Goal: Information Seeking & Learning: Check status

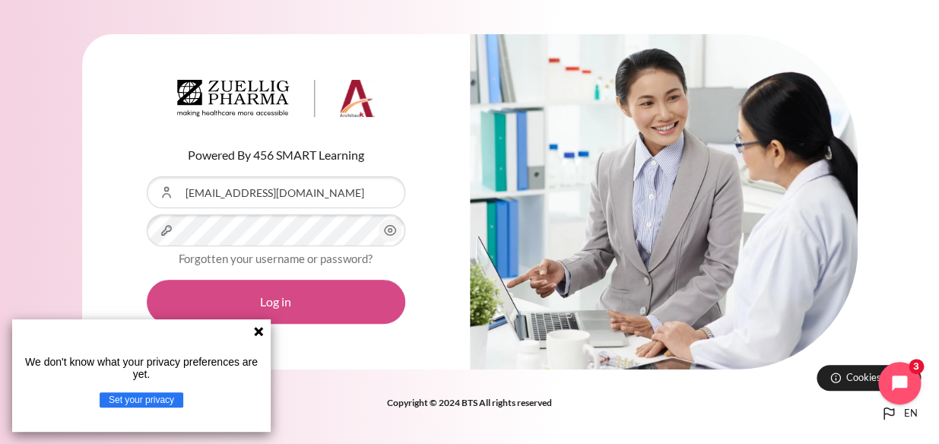
click at [292, 294] on button "Log in" at bounding box center [276, 302] width 259 height 44
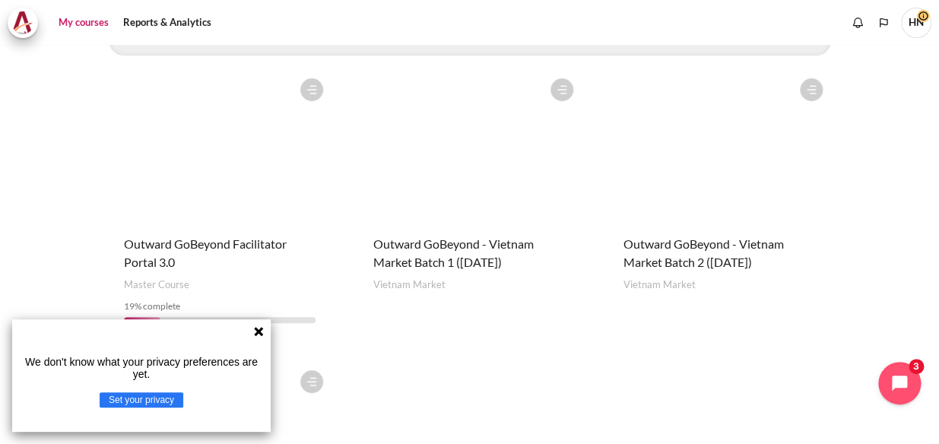
scroll to position [276, 0]
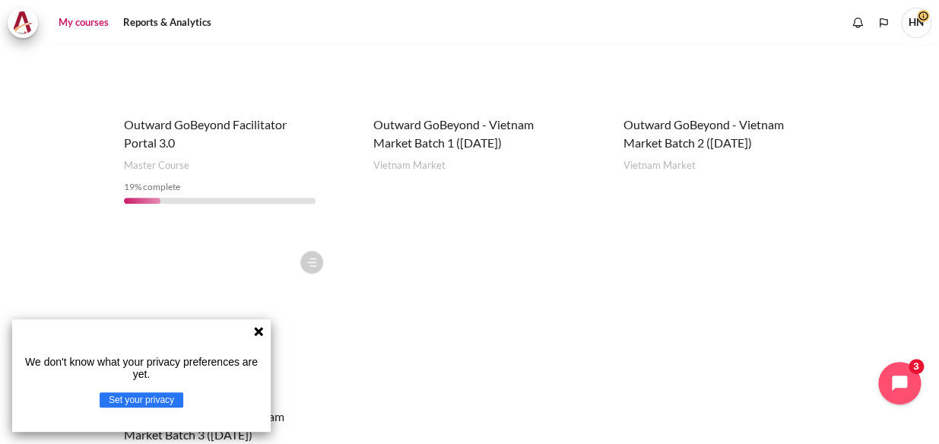
click at [236, 268] on figure "Content" at bounding box center [220, 319] width 223 height 152
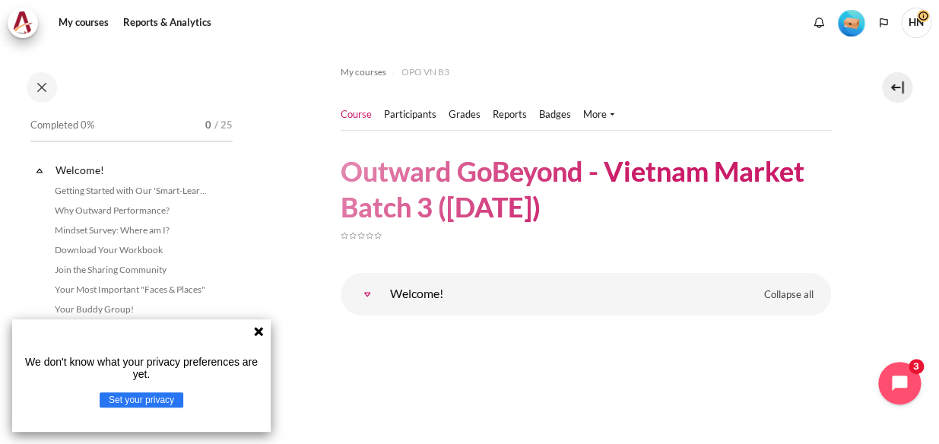
click at [711, 70] on ol "My courses OPO VN B3" at bounding box center [586, 72] width 490 height 24
click at [259, 332] on icon at bounding box center [258, 331] width 9 height 9
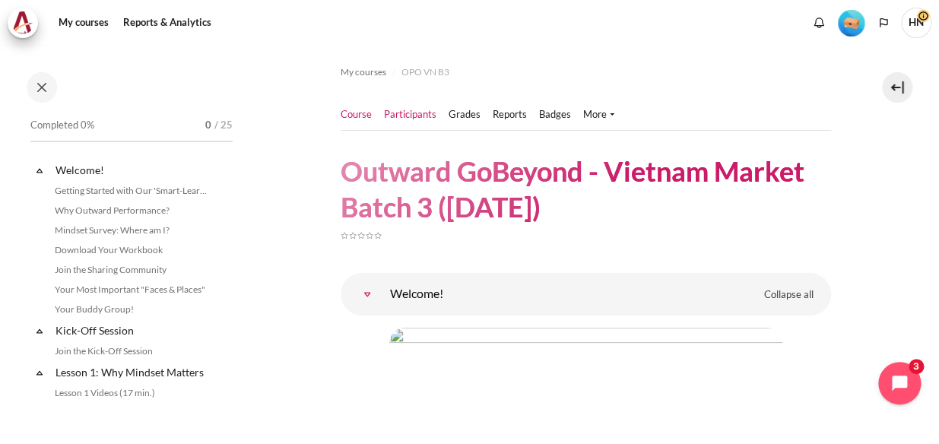
click at [416, 113] on link "Participants" at bounding box center [410, 114] width 52 height 15
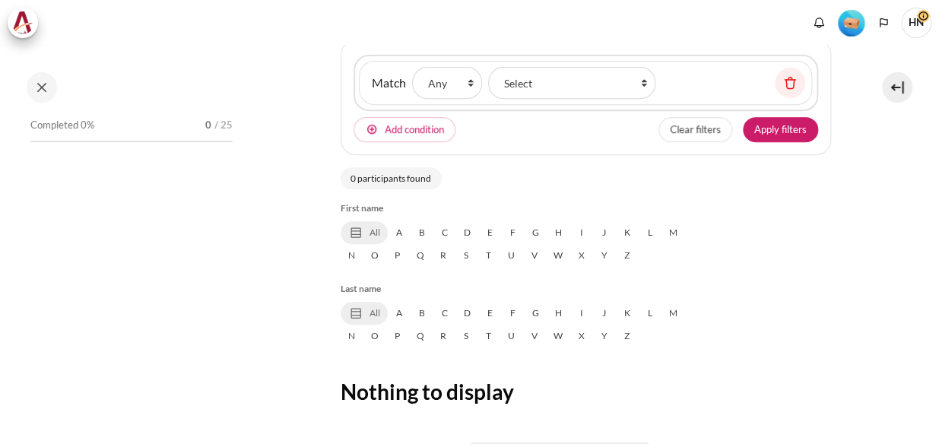
scroll to position [276, 0]
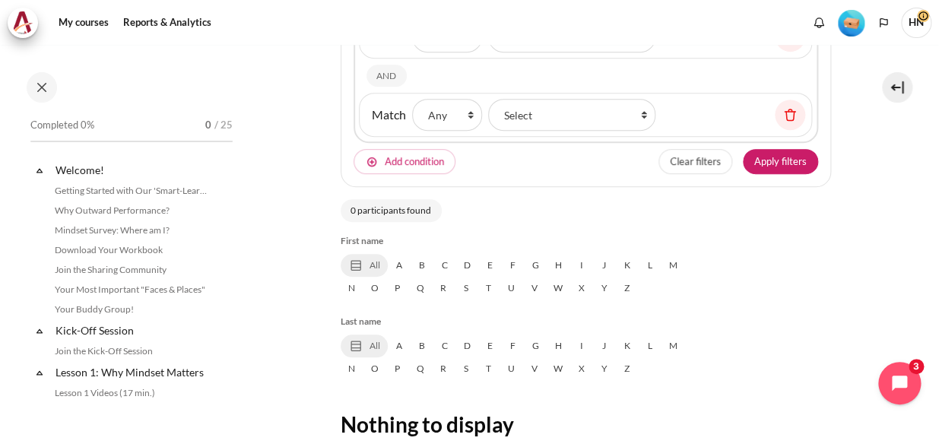
select select "groups"
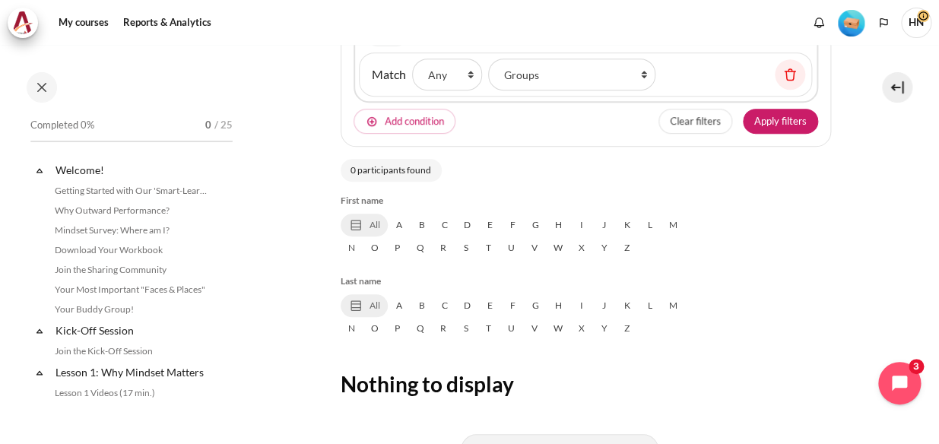
select select "5002"
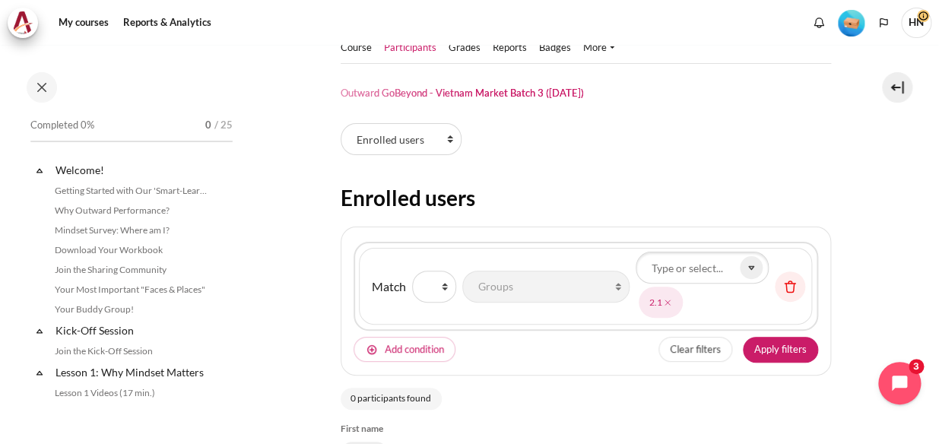
scroll to position [0, 0]
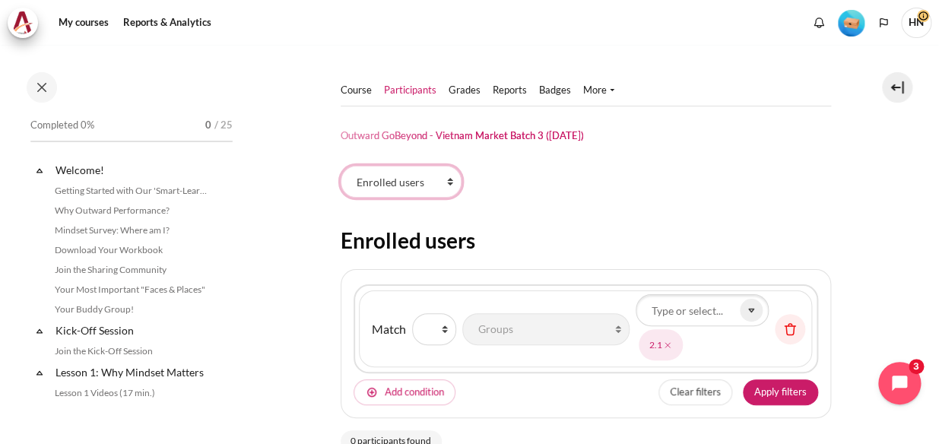
click at [449, 186] on select "Enrolled users Permissions" at bounding box center [401, 182] width 121 height 32
click at [630, 189] on div "Participants tertiary navigation. Enrolled users Permissions" at bounding box center [586, 185] width 490 height 38
click at [846, 26] on img "Level #1" at bounding box center [851, 23] width 27 height 27
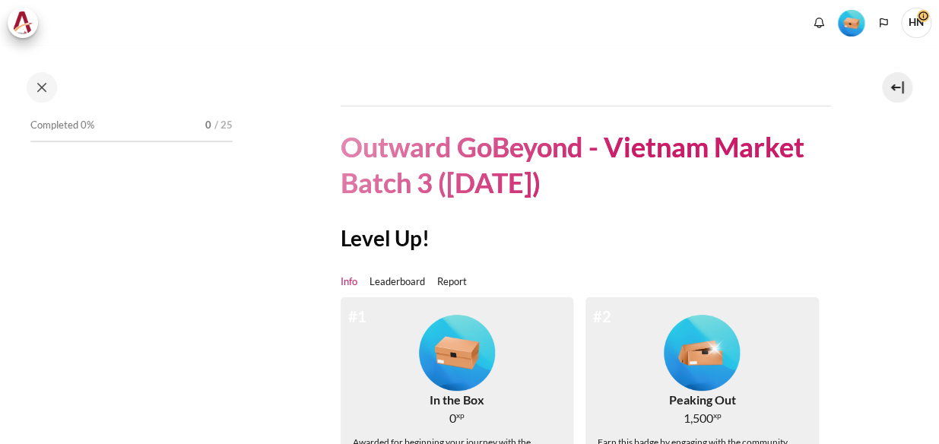
scroll to position [138, 0]
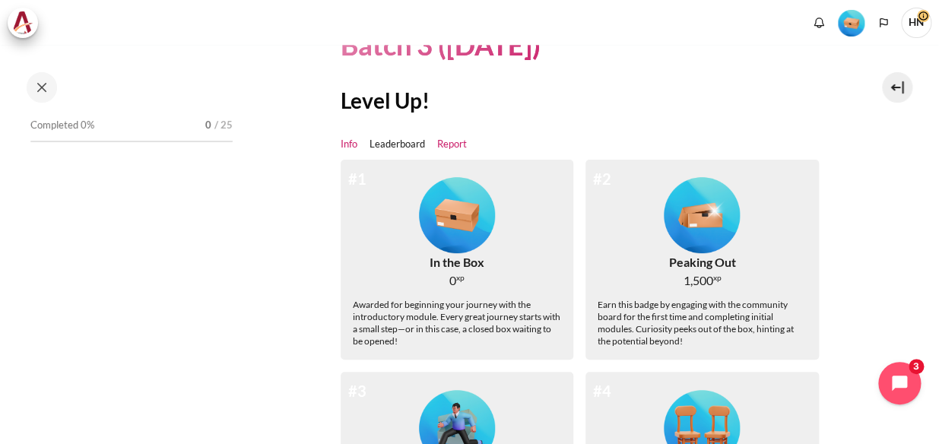
click at [449, 143] on link "Report" at bounding box center [452, 144] width 30 height 15
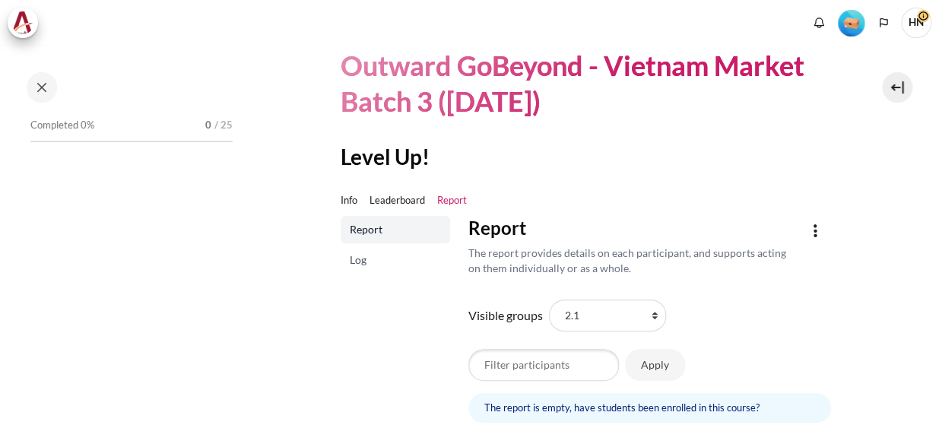
scroll to position [170, 0]
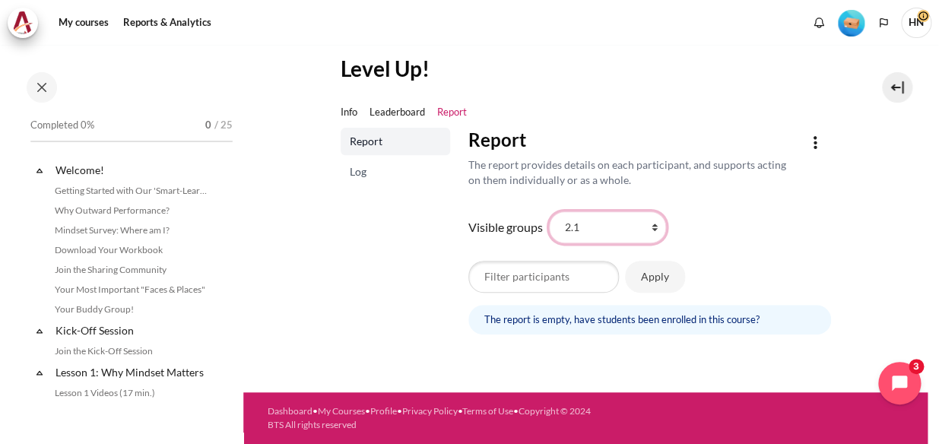
click at [649, 227] on select "All participants 2.1 2.2 2.3 2.4 2.5 2.6 2.7 2.8 3.1 3.2 3.3 3.4 3.5 3.5" at bounding box center [607, 227] width 117 height 32
select select "0"
click at [549, 211] on select "All participants 2.1 2.2 2.3 2.4 2.5 2.6 2.7 2.8 3.1 3.2 3.3 3.4 3.5 3.5" at bounding box center [607, 227] width 117 height 32
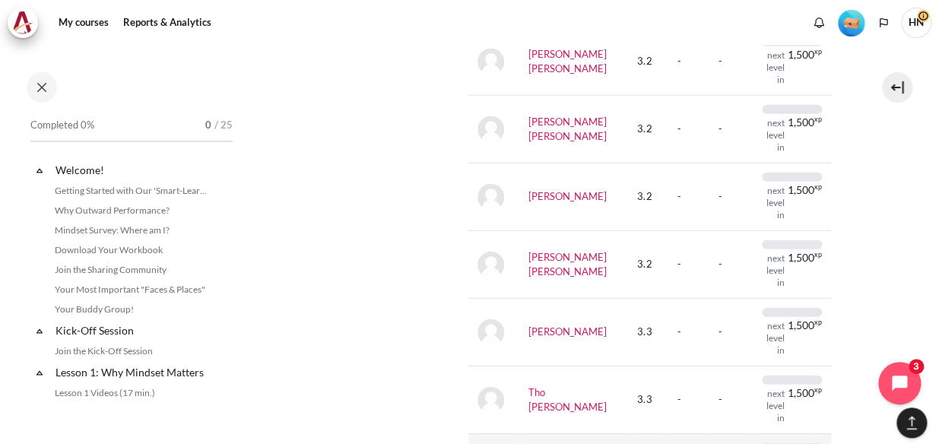
scroll to position [1429, 0]
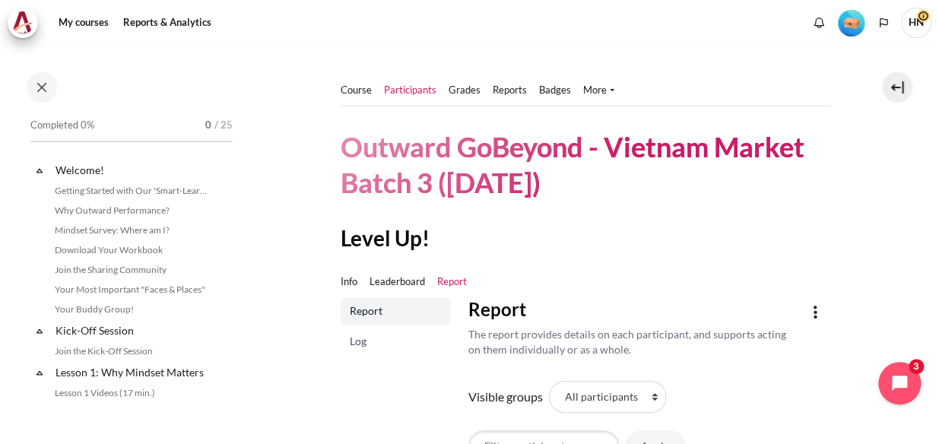
click at [411, 94] on link "Participants" at bounding box center [410, 90] width 52 height 15
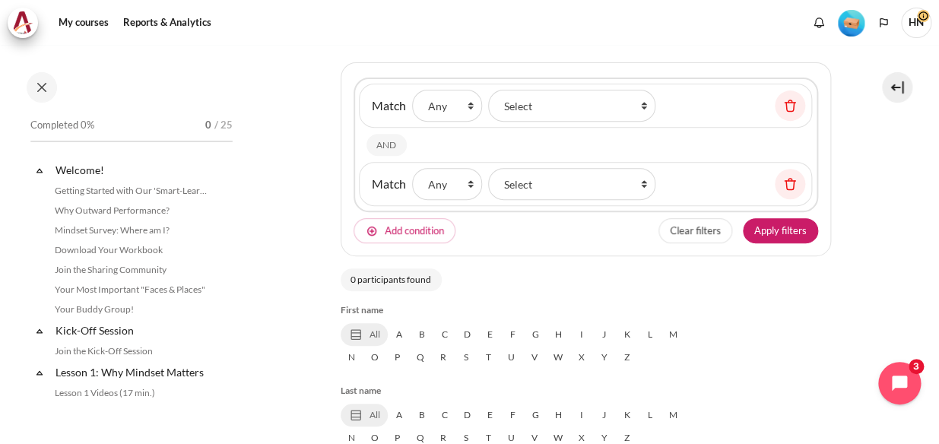
select select "groups"
select select "Content"
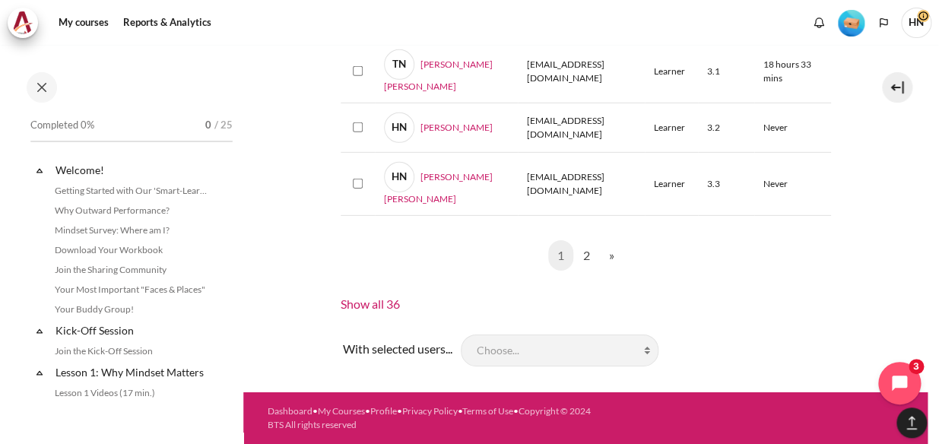
scroll to position [1772, 0]
click at [385, 303] on link "Show all 36" at bounding box center [370, 304] width 59 height 14
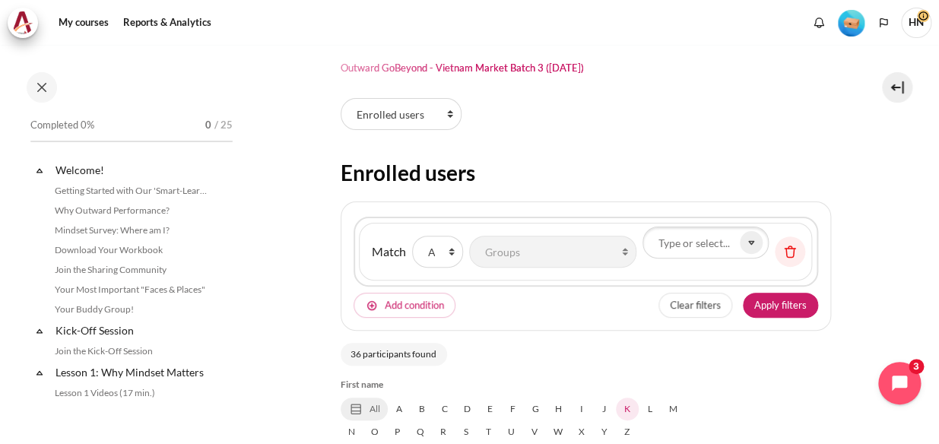
scroll to position [0, 0]
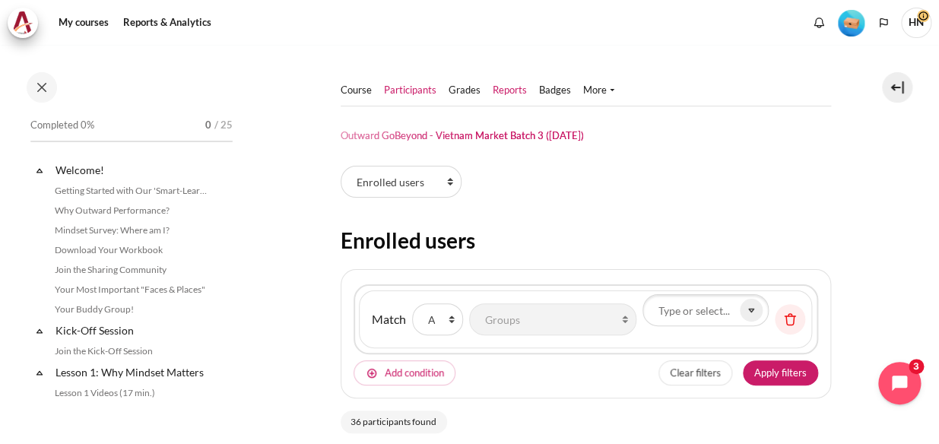
click at [509, 87] on link "Reports" at bounding box center [510, 90] width 34 height 15
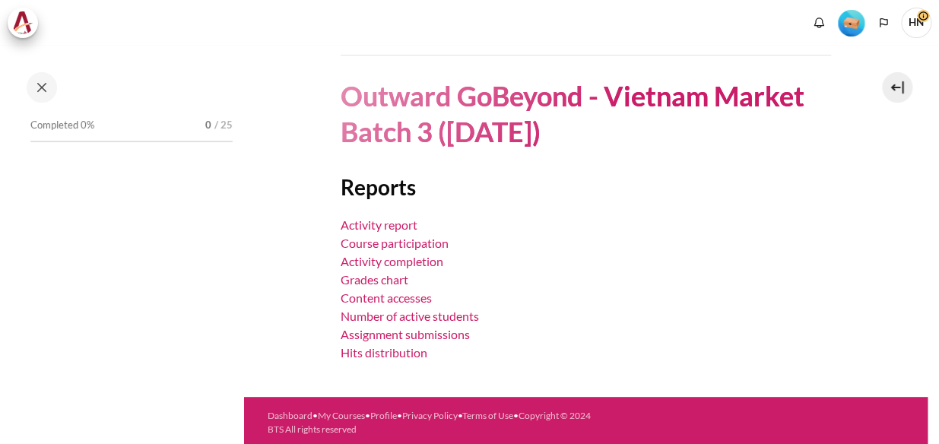
scroll to position [80, 0]
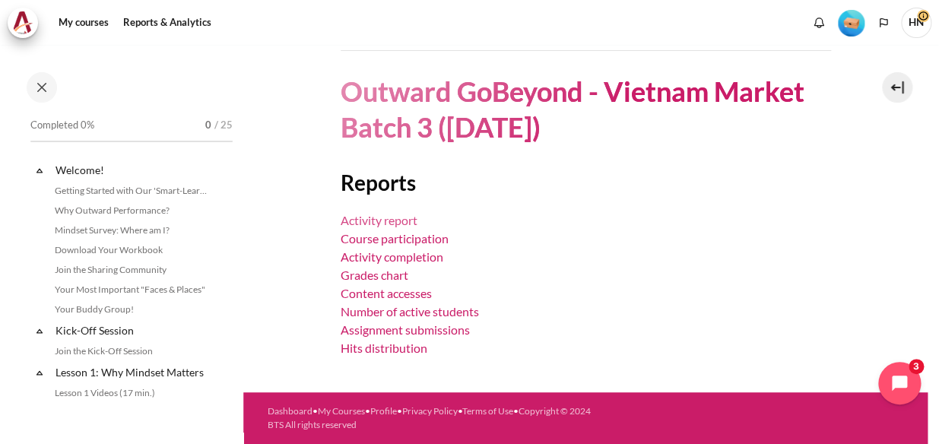
click at [382, 214] on link "Activity report" at bounding box center [379, 220] width 77 height 14
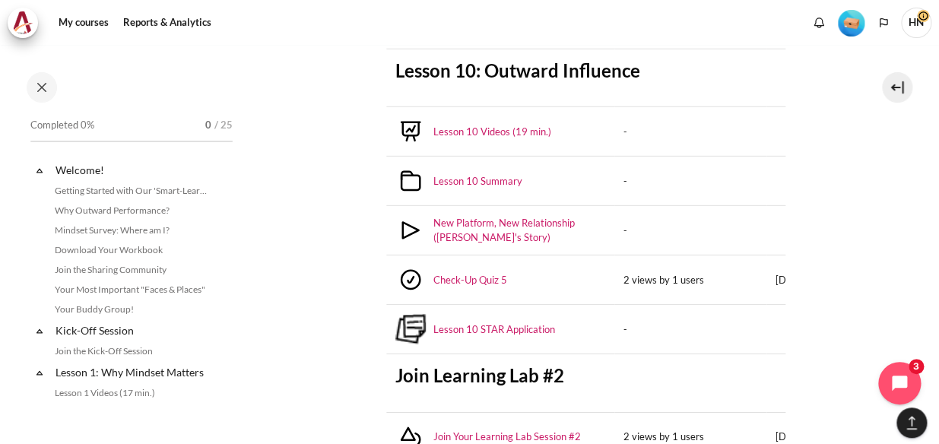
scroll to position [3870, 0]
